Goal: Task Accomplishment & Management: Manage account settings

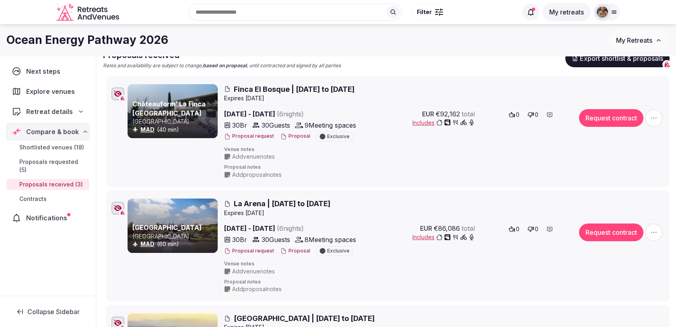
scroll to position [76, 0]
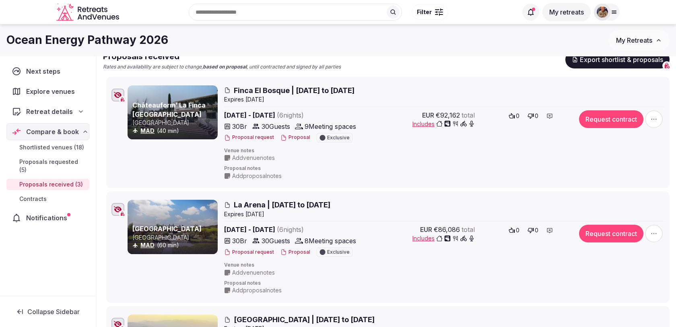
click at [657, 120] on icon "button" at bounding box center [654, 119] width 8 height 8
click at [637, 39] on span "Edit proposal" at bounding box center [625, 41] width 35 height 8
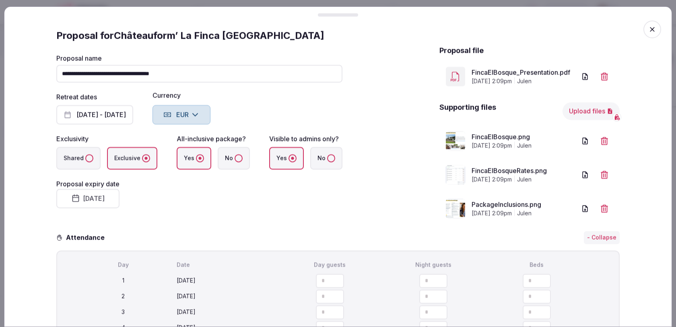
click at [232, 162] on label "No" at bounding box center [234, 158] width 32 height 23
click at [234, 162] on button "No" at bounding box center [238, 158] width 8 height 8
click at [232, 162] on label "No" at bounding box center [234, 158] width 32 height 23
click at [234, 162] on button "No" at bounding box center [238, 158] width 8 height 8
click at [177, 158] on label "Yes" at bounding box center [194, 158] width 35 height 23
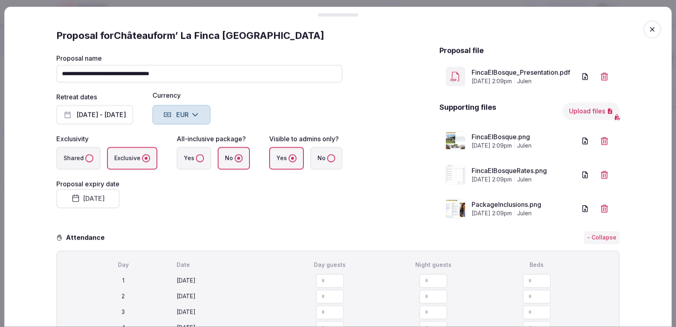
click at [196, 158] on button "Yes" at bounding box center [200, 158] width 8 height 8
click at [123, 152] on label "Exclusive" at bounding box center [132, 158] width 50 height 23
click at [142, 154] on button "Exclusive" at bounding box center [146, 158] width 8 height 8
click at [93, 155] on label "Shared" at bounding box center [78, 158] width 44 height 23
click at [93, 155] on button "Shared" at bounding box center [89, 158] width 8 height 8
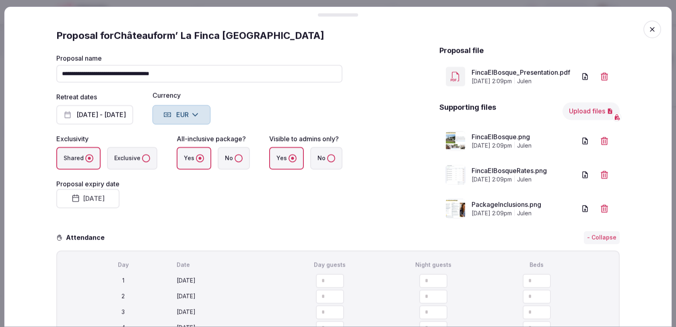
click at [284, 213] on div "**********" at bounding box center [199, 134] width 286 height 179
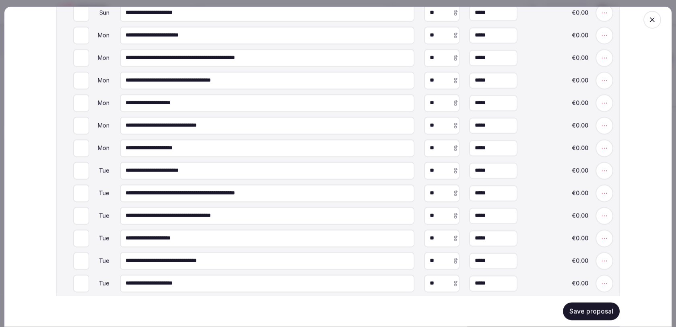
scroll to position [942, 0]
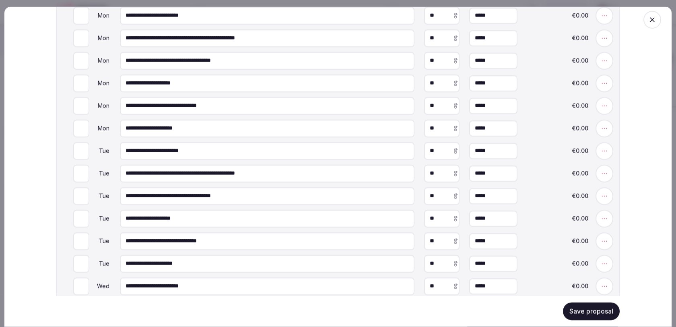
click at [586, 309] on button "Save proposal" at bounding box center [591, 311] width 57 height 18
click at [648, 21] on span "button" at bounding box center [652, 20] width 18 height 18
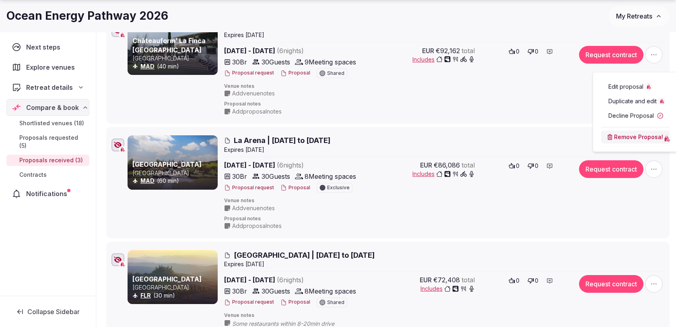
scroll to position [142, 0]
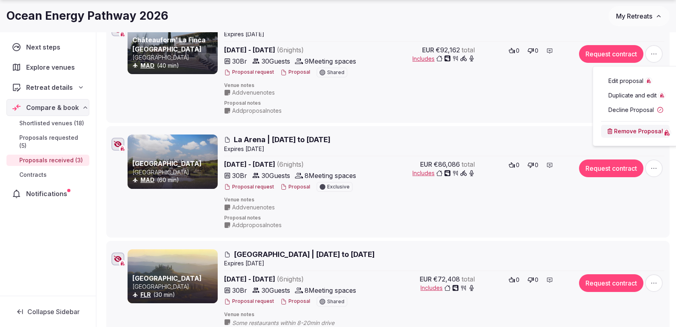
click at [650, 167] on icon "button" at bounding box center [654, 168] width 8 height 8
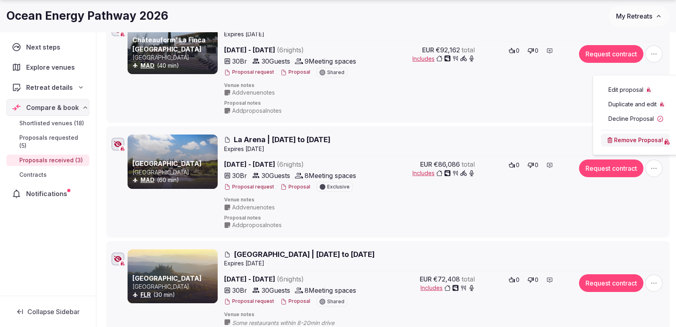
click at [623, 88] on span "Edit proposal" at bounding box center [625, 90] width 35 height 8
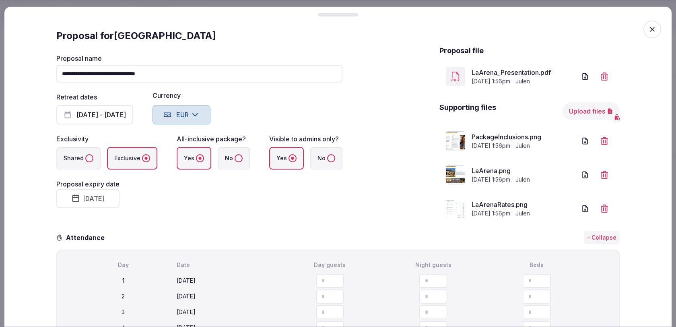
click at [89, 159] on button "Shared" at bounding box center [89, 158] width 8 height 8
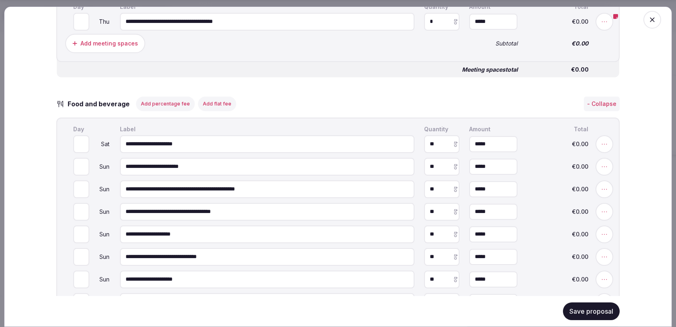
scroll to position [1032, 0]
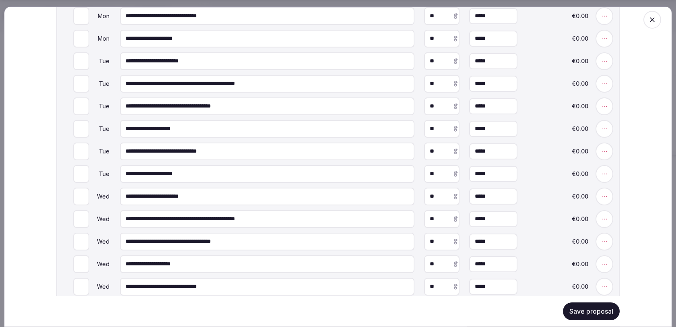
click at [608, 315] on button "Save proposal" at bounding box center [591, 311] width 57 height 18
click at [606, 313] on button "Save proposal" at bounding box center [591, 311] width 57 height 18
click at [646, 23] on span "button" at bounding box center [652, 20] width 18 height 18
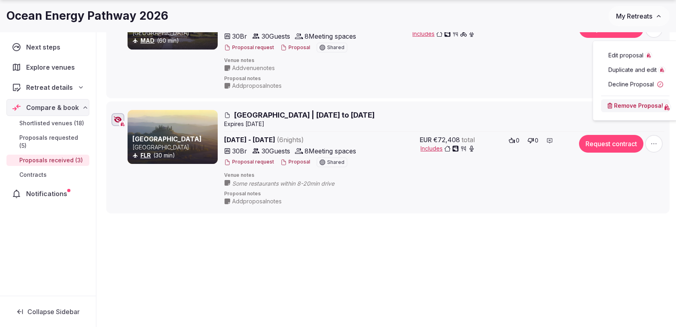
scroll to position [0, 0]
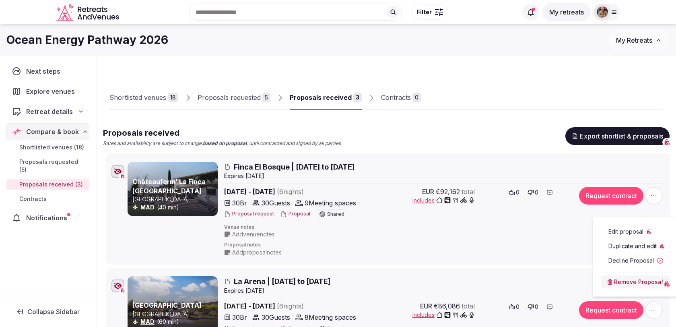
click at [410, 131] on div "Proposals received Rates and availability are subject to change, based on propo…" at bounding box center [386, 137] width 566 height 20
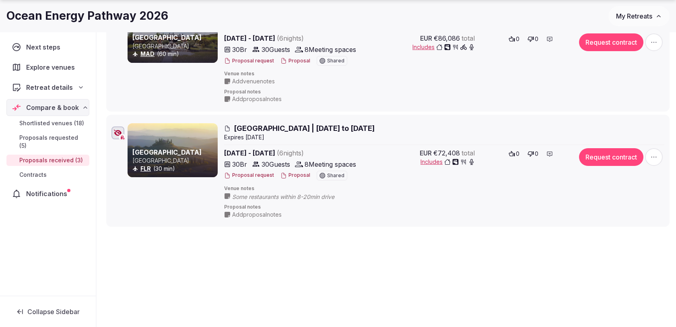
scroll to position [271, 0]
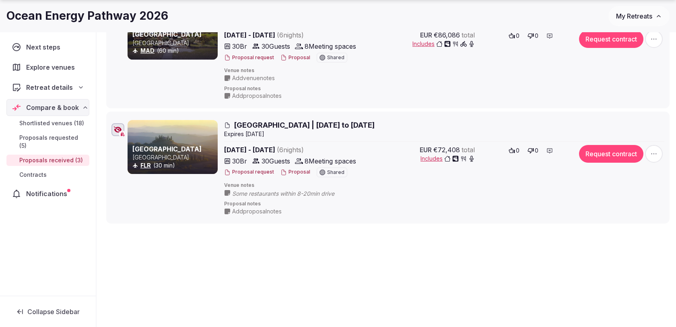
click at [649, 159] on span "button" at bounding box center [654, 154] width 18 height 18
click at [631, 76] on span "Edit proposal" at bounding box center [625, 74] width 35 height 8
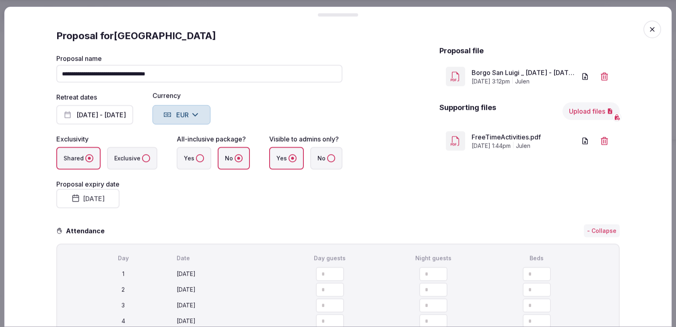
click at [602, 106] on button "Upload files" at bounding box center [590, 111] width 57 height 18
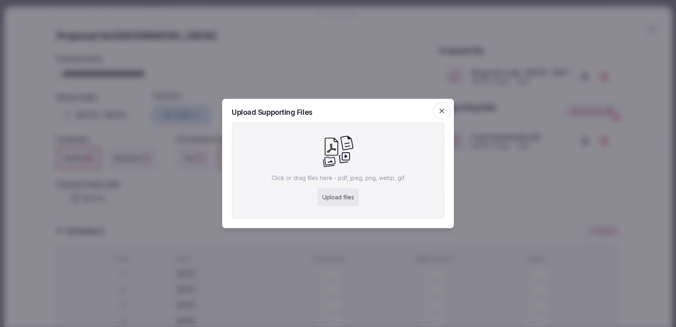
click at [602, 106] on div at bounding box center [338, 163] width 676 height 327
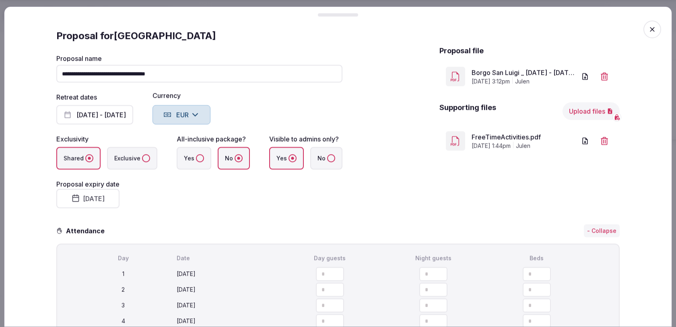
click at [582, 109] on button "Upload files" at bounding box center [590, 111] width 57 height 18
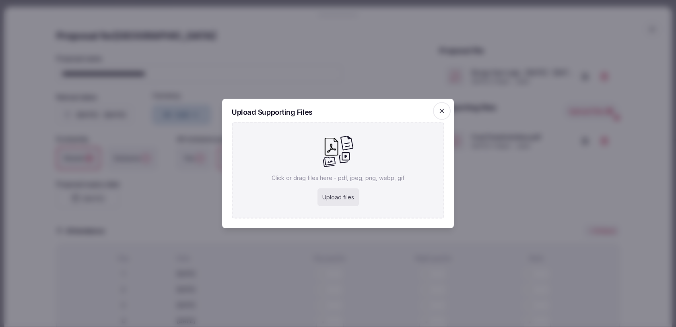
click at [331, 199] on div "Upload files" at bounding box center [337, 197] width 41 height 18
type input "**********"
